Goal: Transaction & Acquisition: Book appointment/travel/reservation

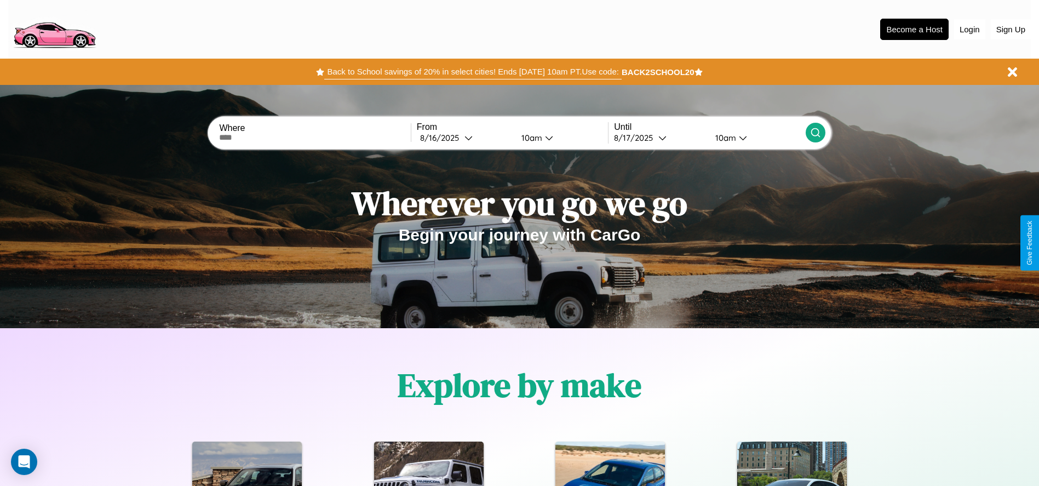
click at [473, 72] on button "Back to School savings of 20% in select cities! Ends [DATE] 10am PT. Use code:" at bounding box center [472, 71] width 297 height 15
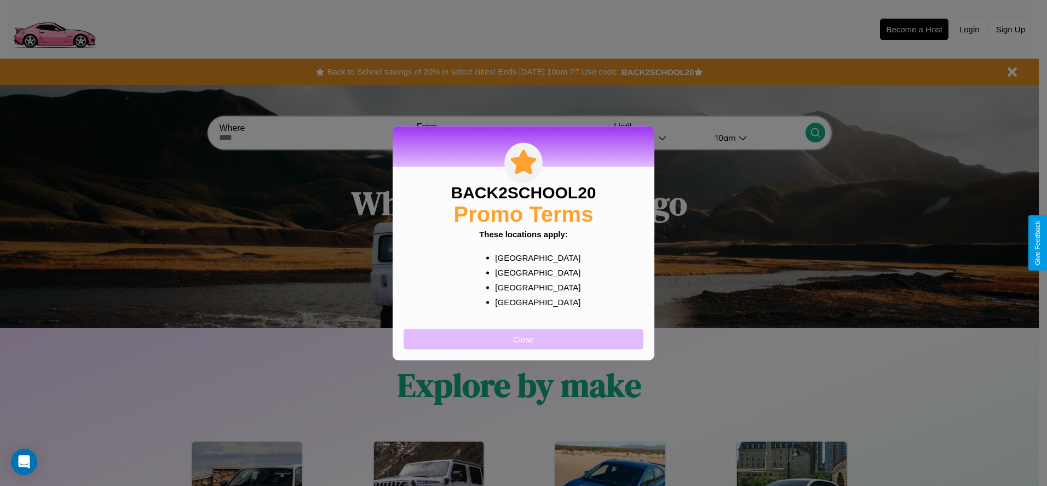
click at [524, 339] on button "Close" at bounding box center [524, 339] width 240 height 20
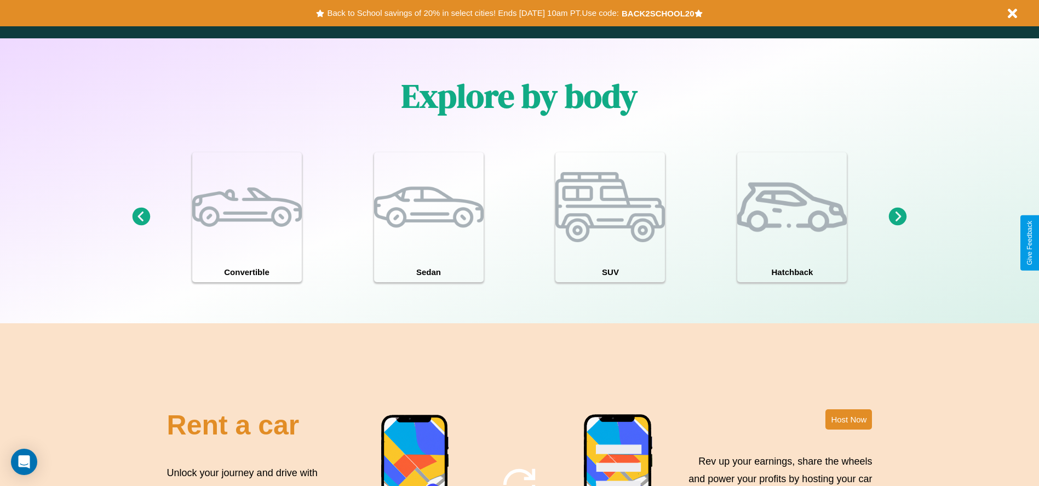
scroll to position [1325, 0]
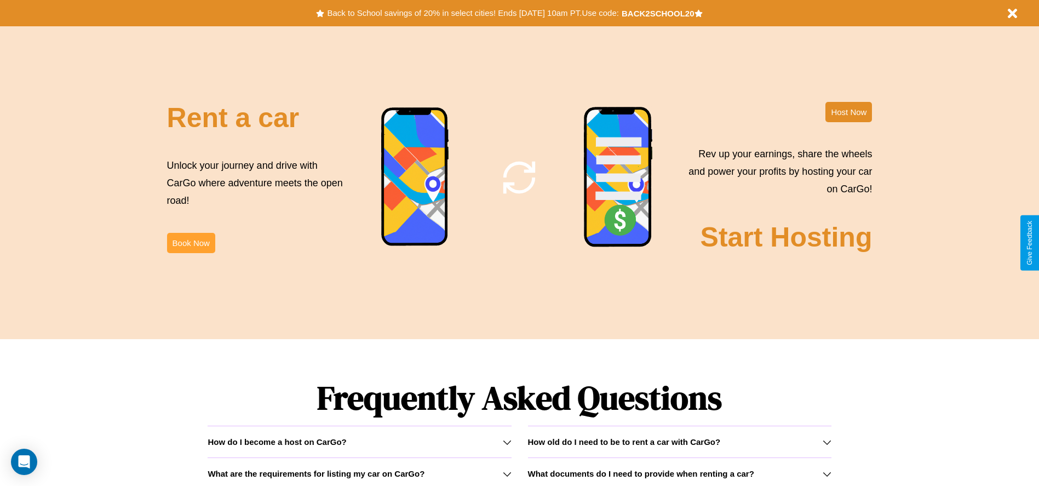
click at [191, 243] on button "Book Now" at bounding box center [191, 243] width 48 height 20
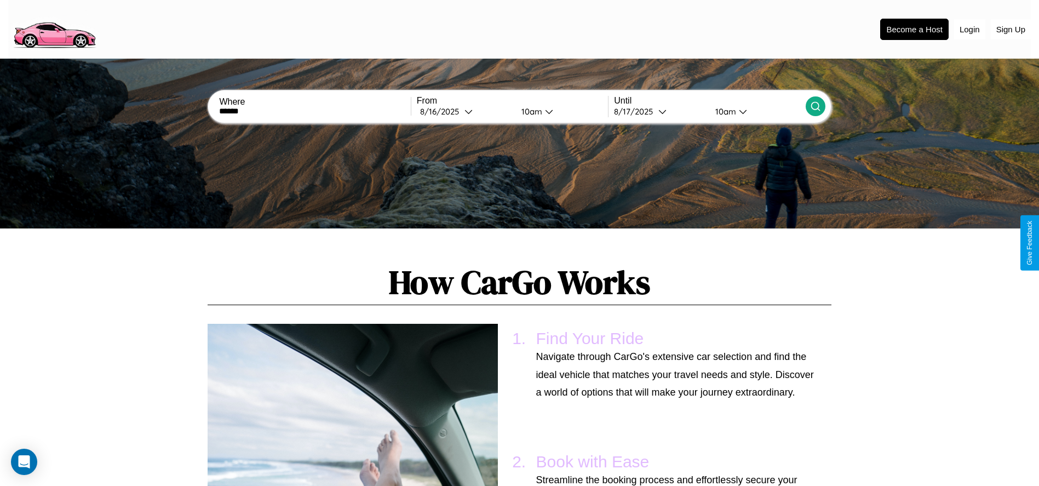
type input "******"
click at [815, 106] on icon at bounding box center [815, 106] width 11 height 11
